Goal: Information Seeking & Learning: Learn about a topic

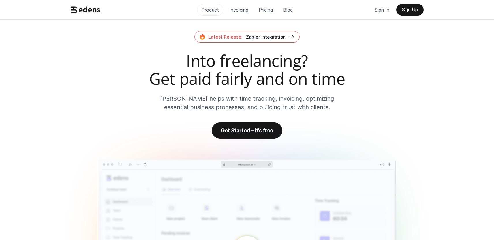
click at [211, 9] on p "Product" at bounding box center [210, 9] width 17 height 9
click at [241, 10] on p "Invoicing" at bounding box center [238, 9] width 19 height 9
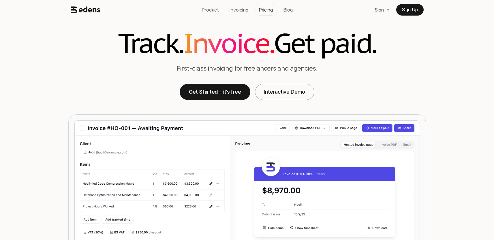
click at [266, 11] on p "Pricing" at bounding box center [266, 9] width 14 height 9
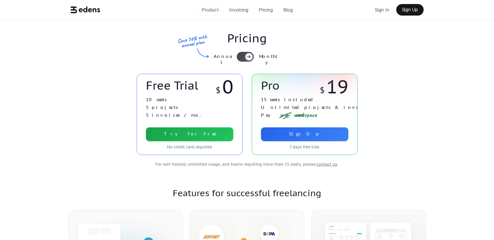
click at [210, 8] on p "Product" at bounding box center [210, 9] width 17 height 9
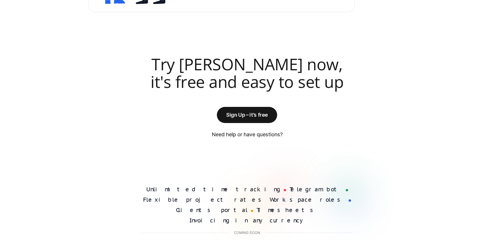
scroll to position [1497, 0]
